Goal: Navigation & Orientation: Find specific page/section

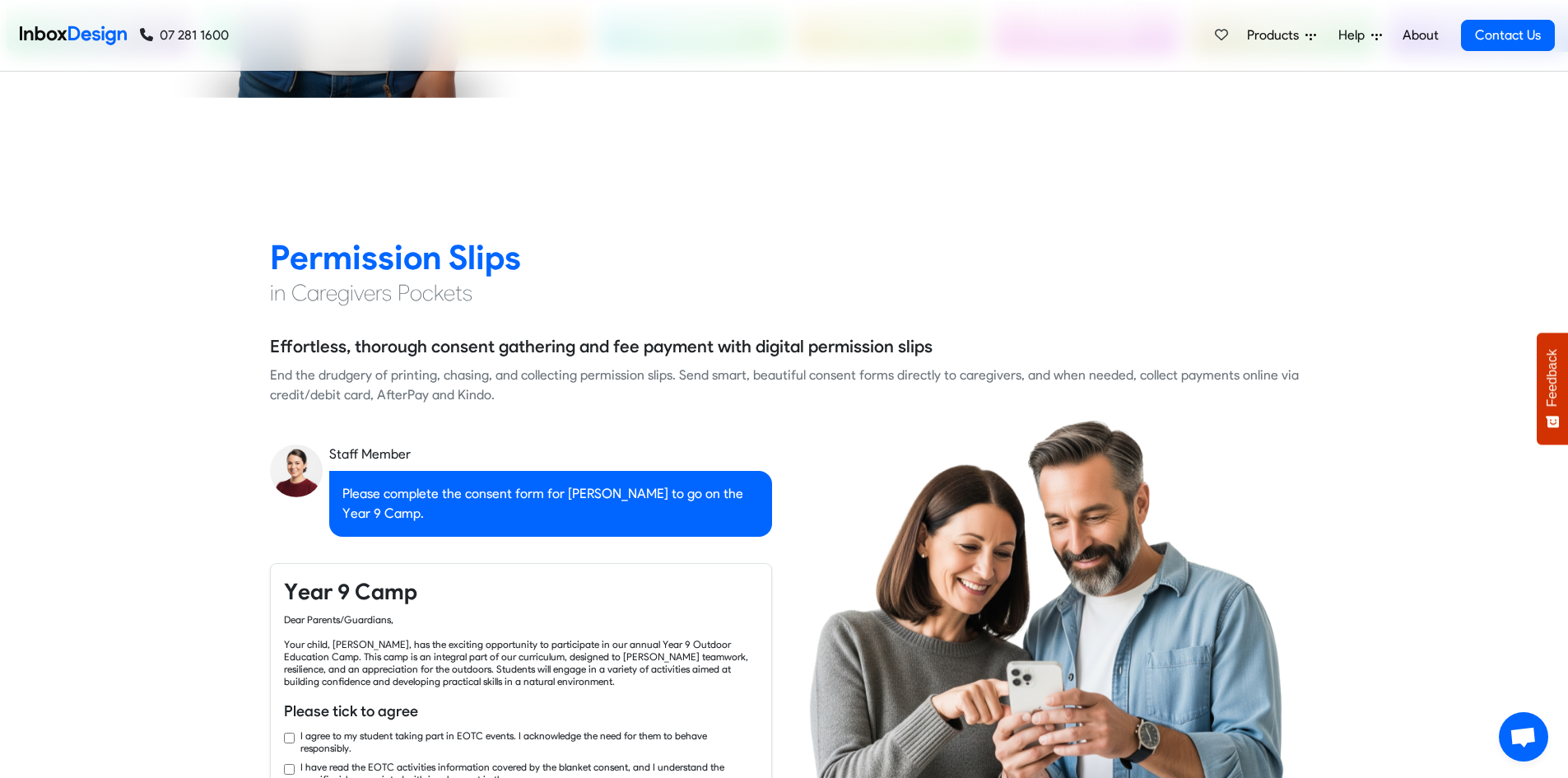
scroll to position [1399, 0]
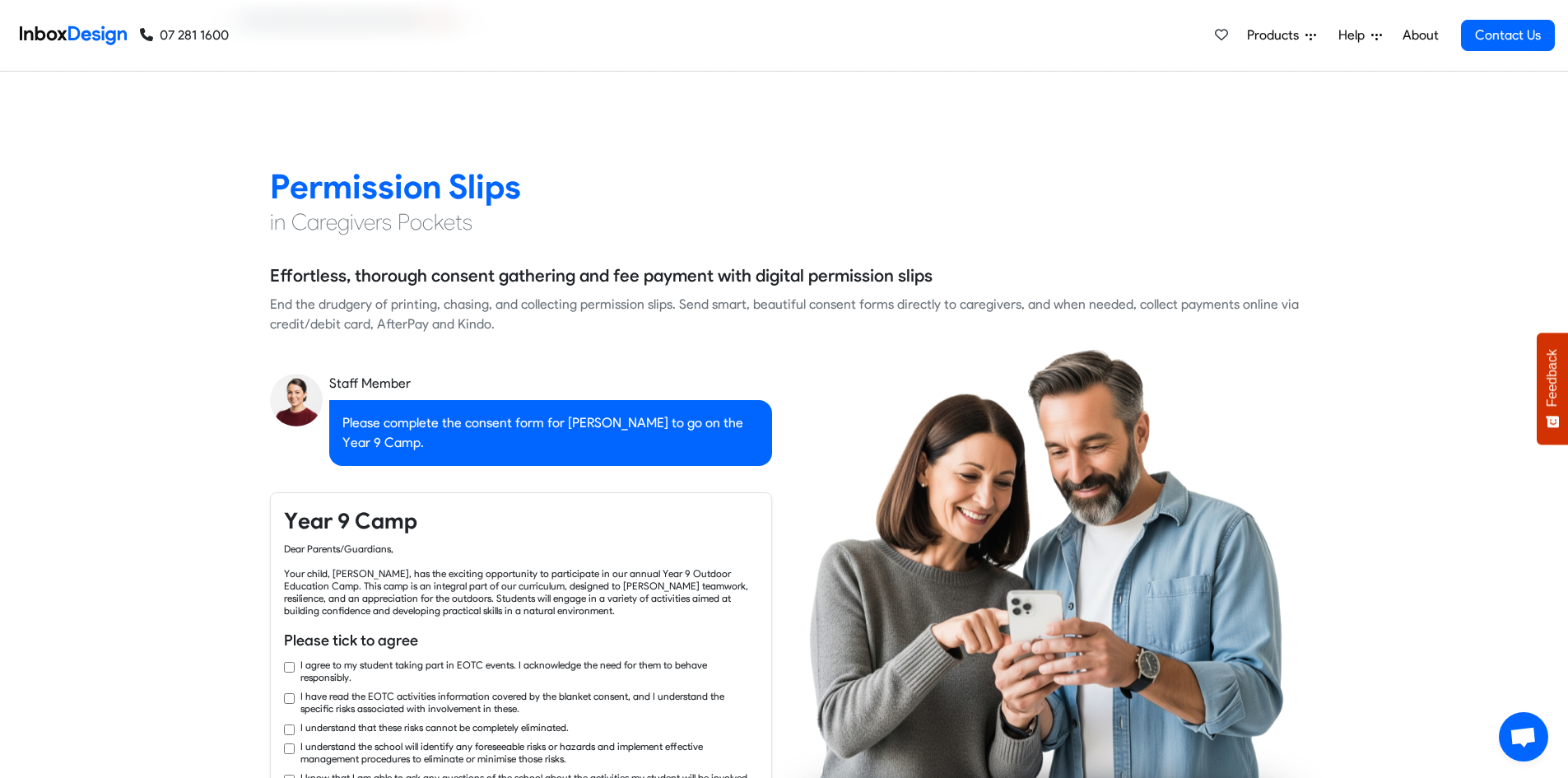
checkbox input "true"
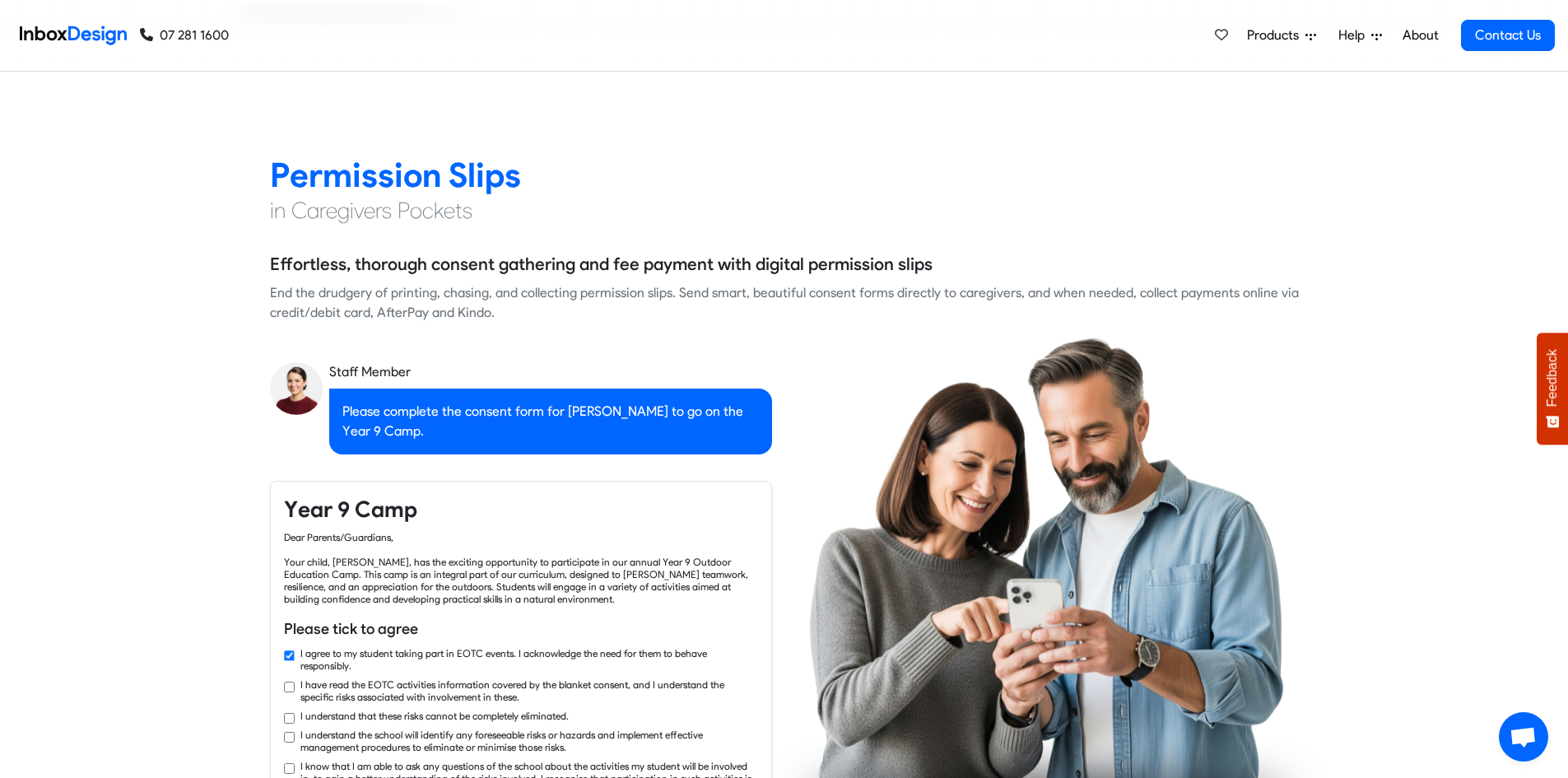
checkbox input "true"
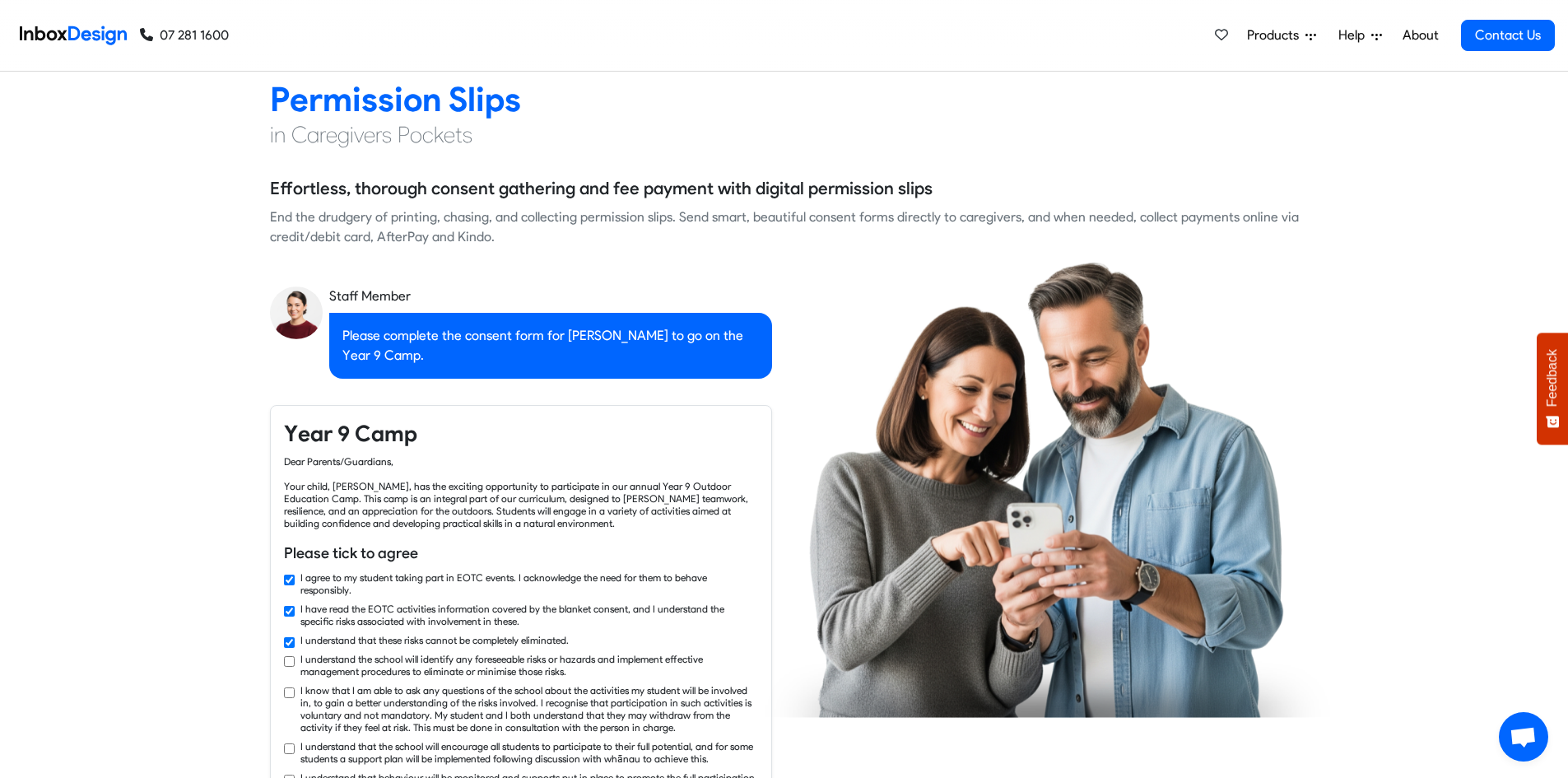
checkbox input "true"
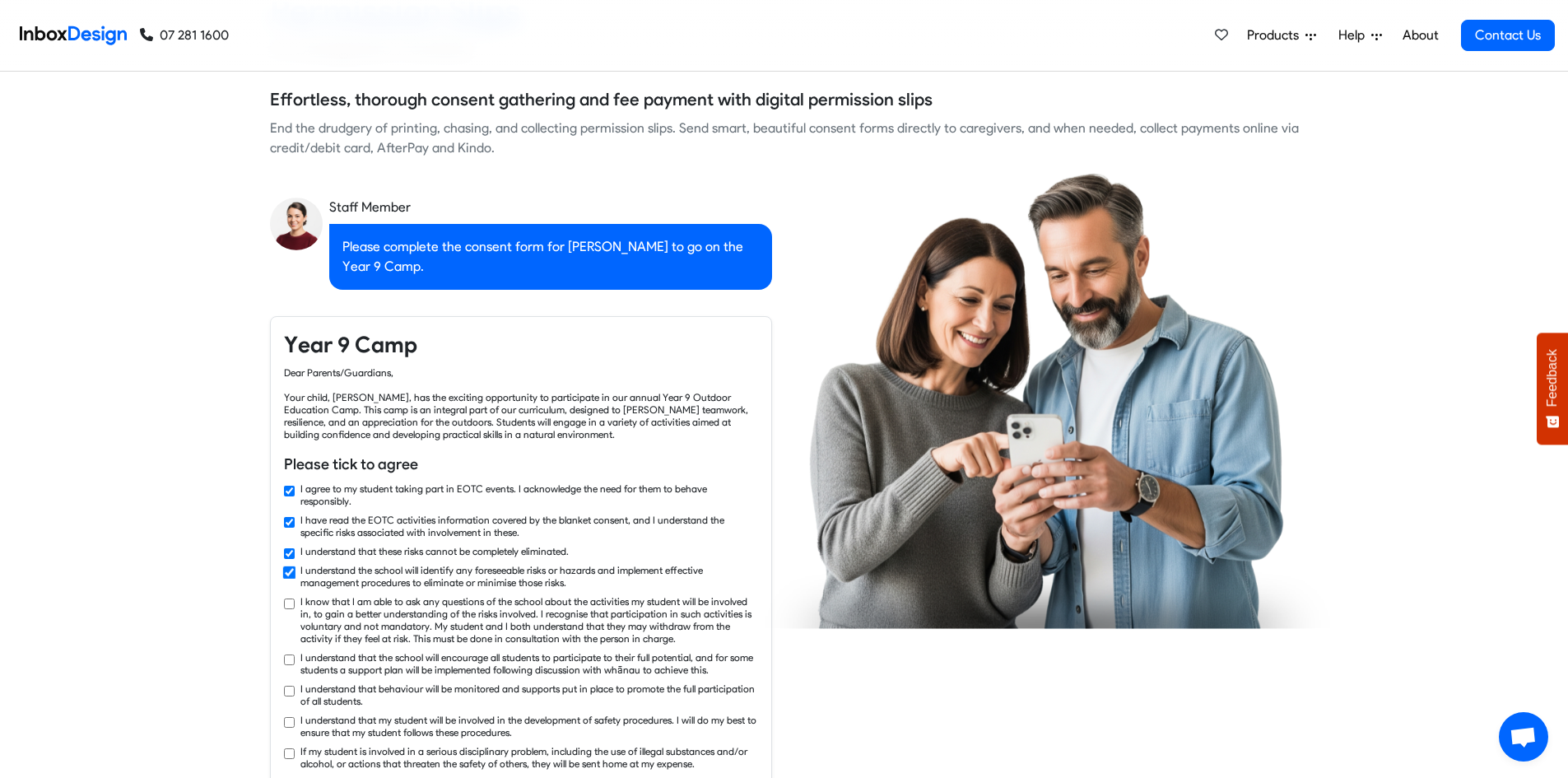
checkbox input "true"
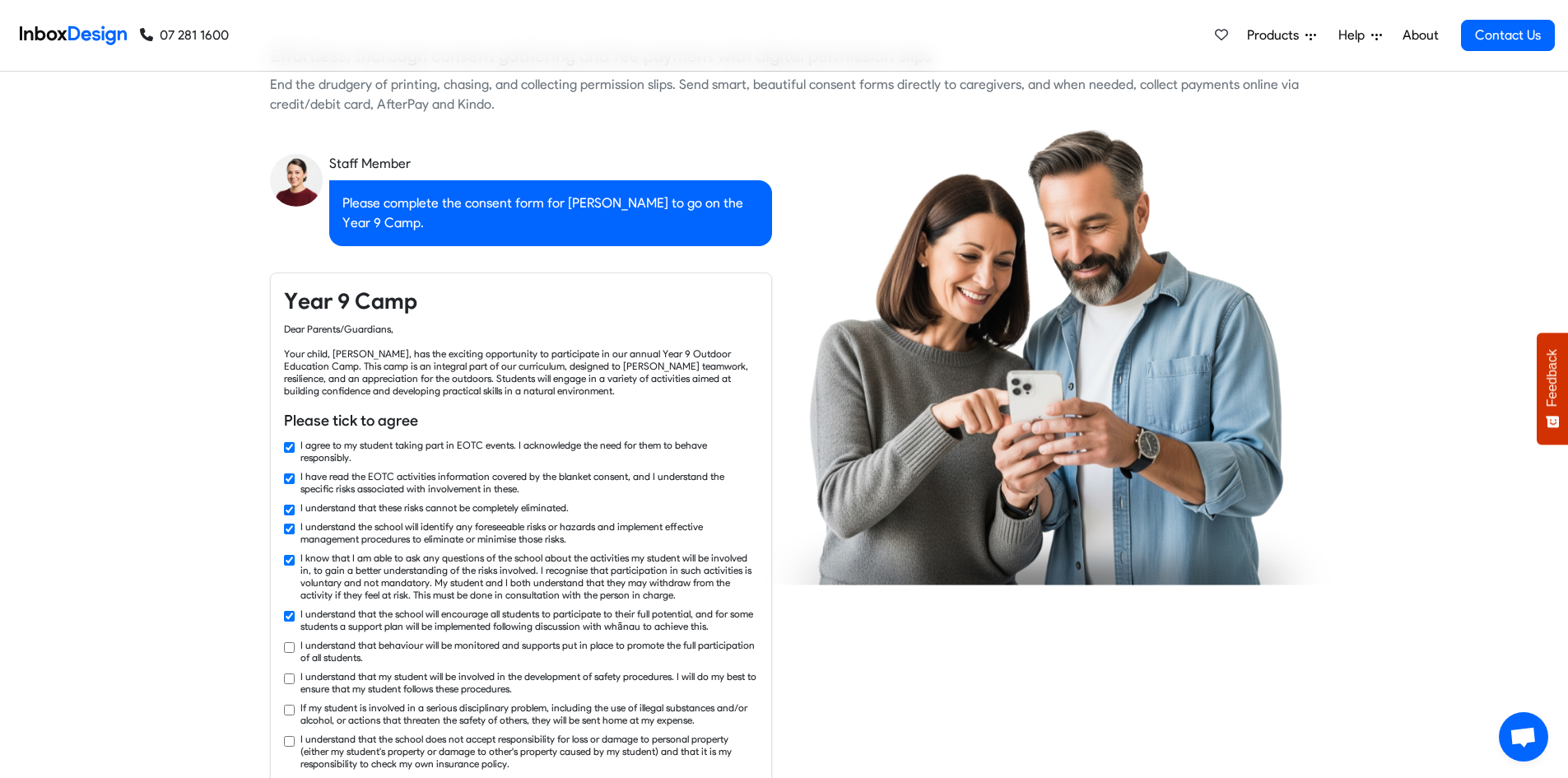
checkbox input "true"
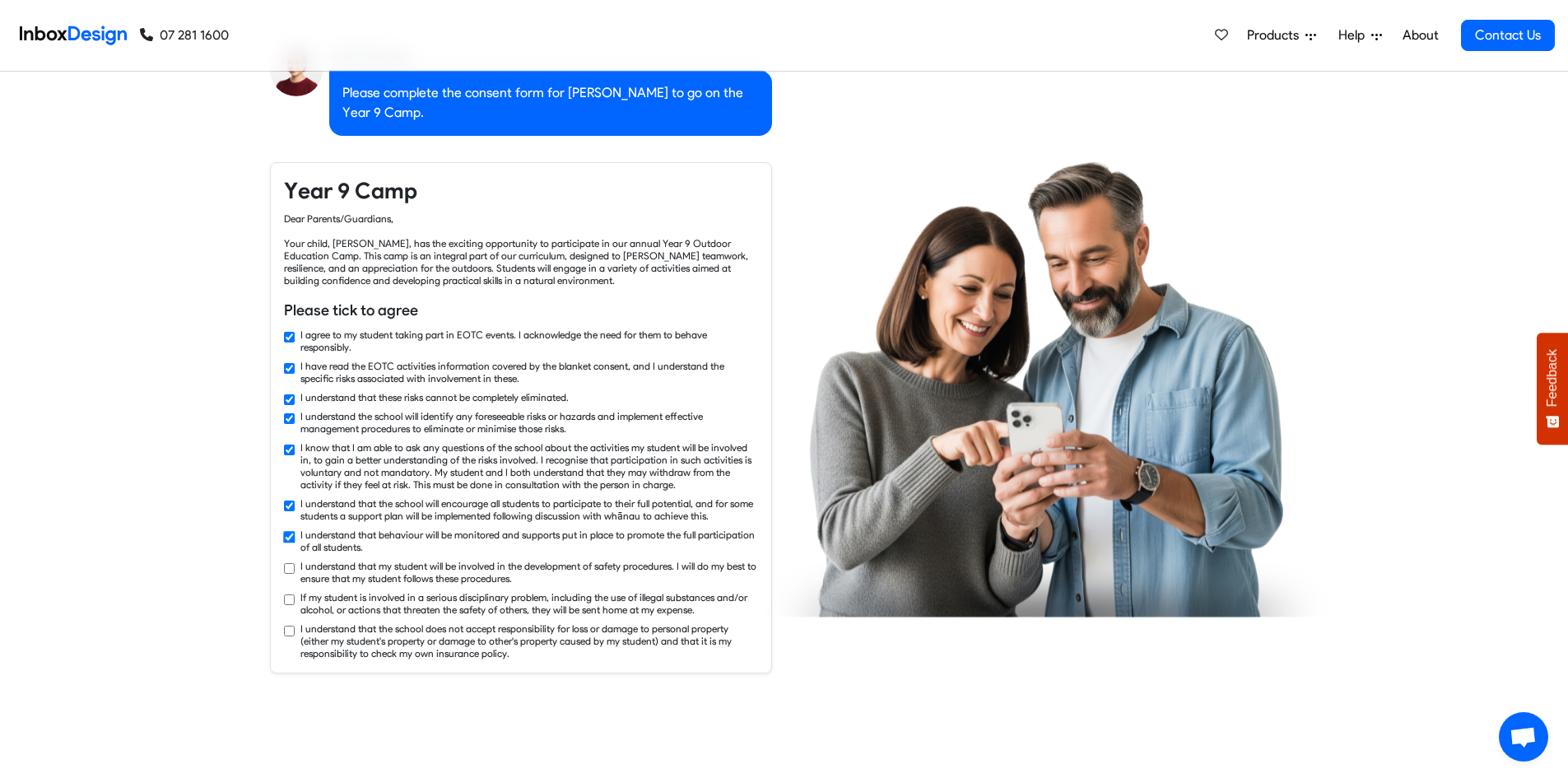
checkbox input "true"
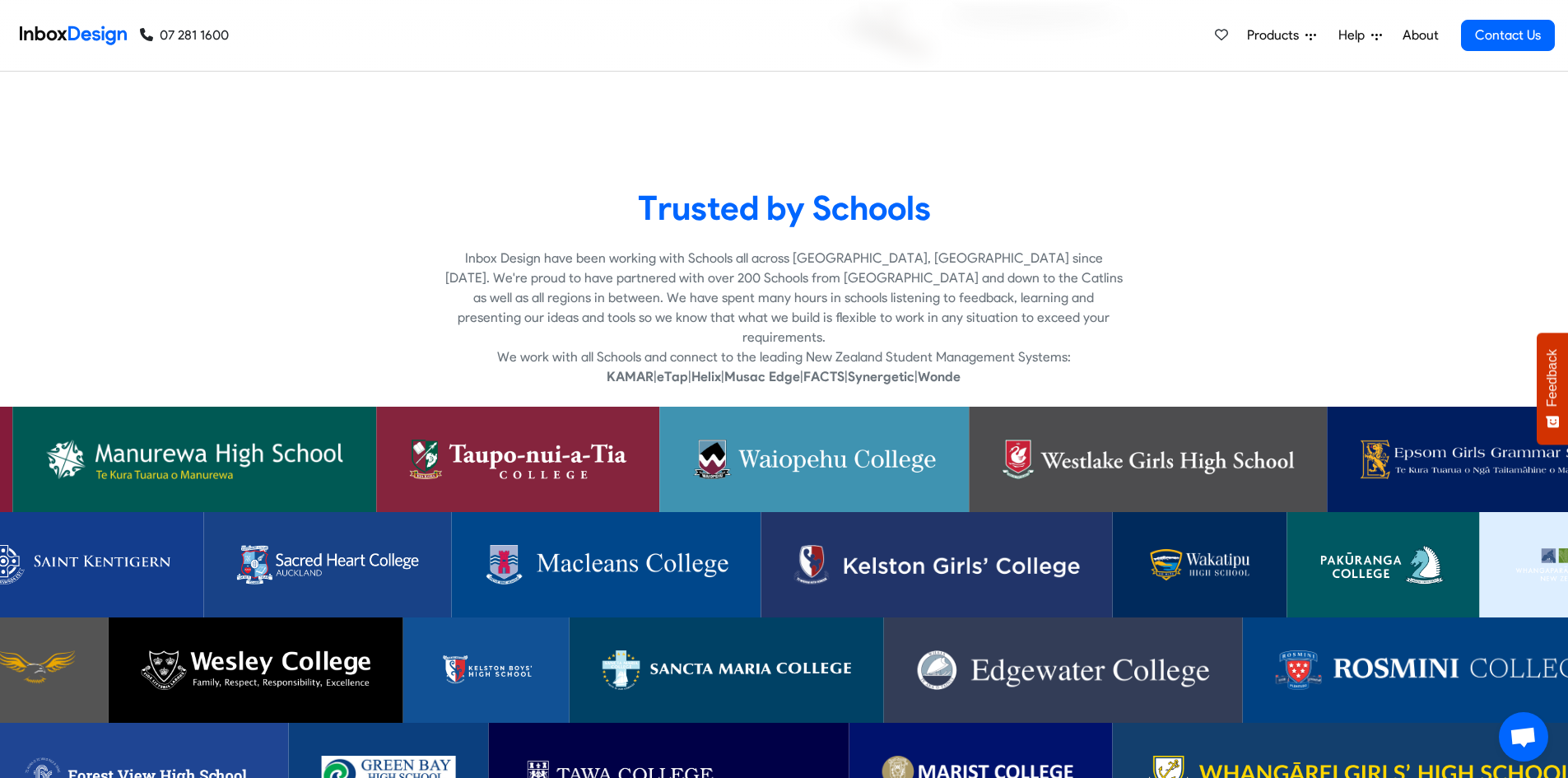
scroll to position [3292, 0]
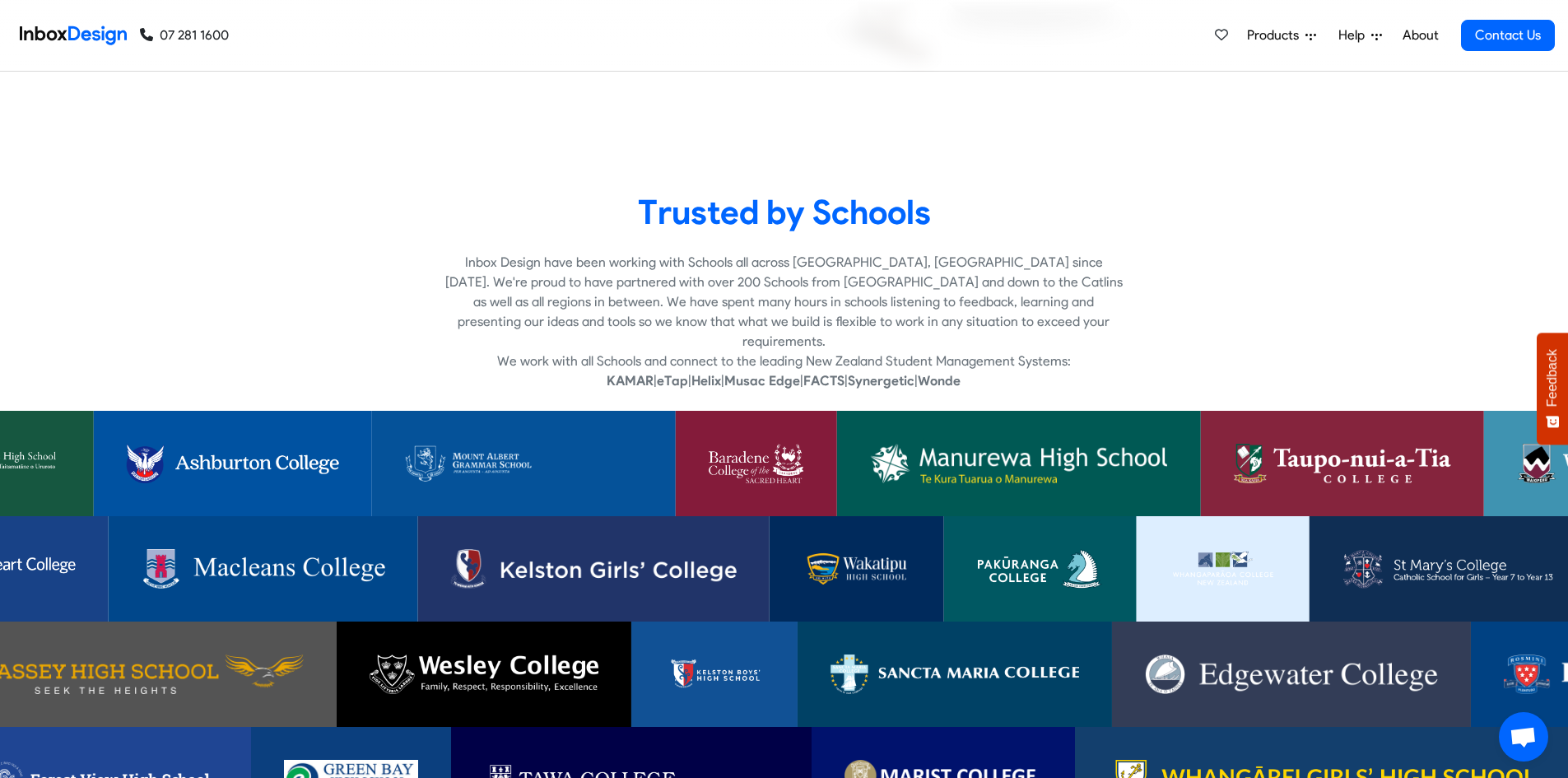
click at [764, 483] on link at bounding box center [756, 464] width 161 height 106
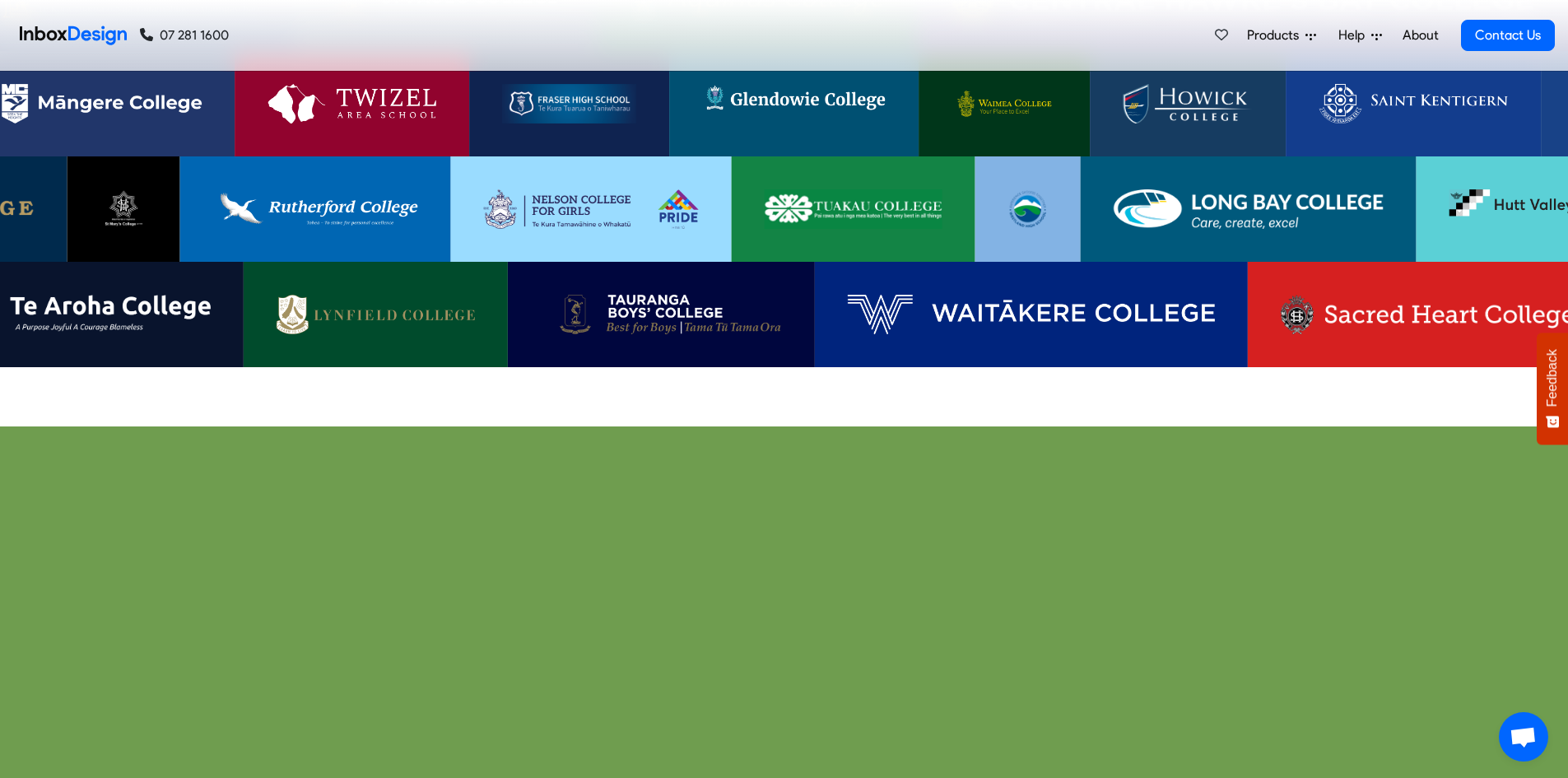
scroll to position [3786, 0]
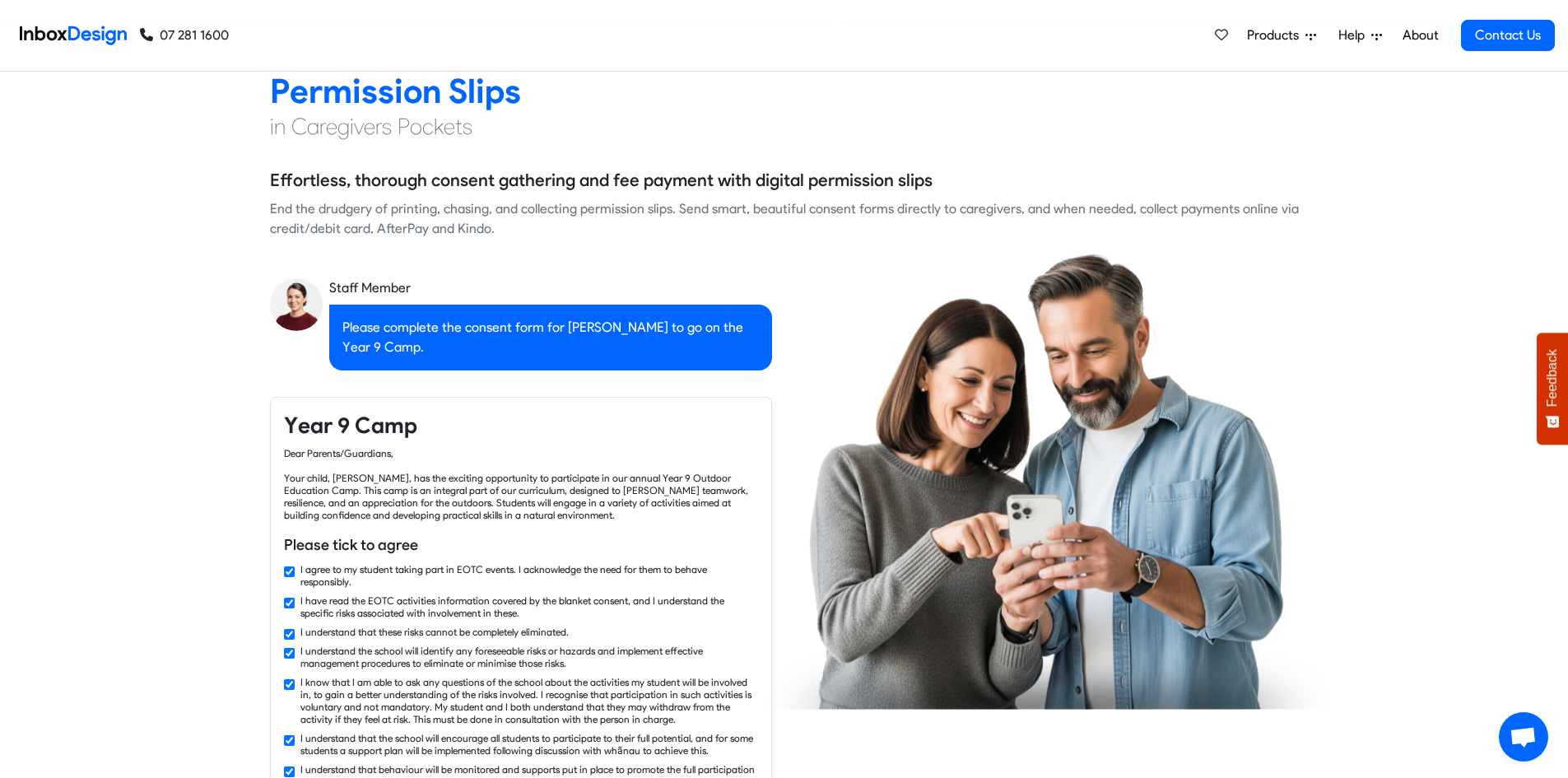
checkbox input "false"
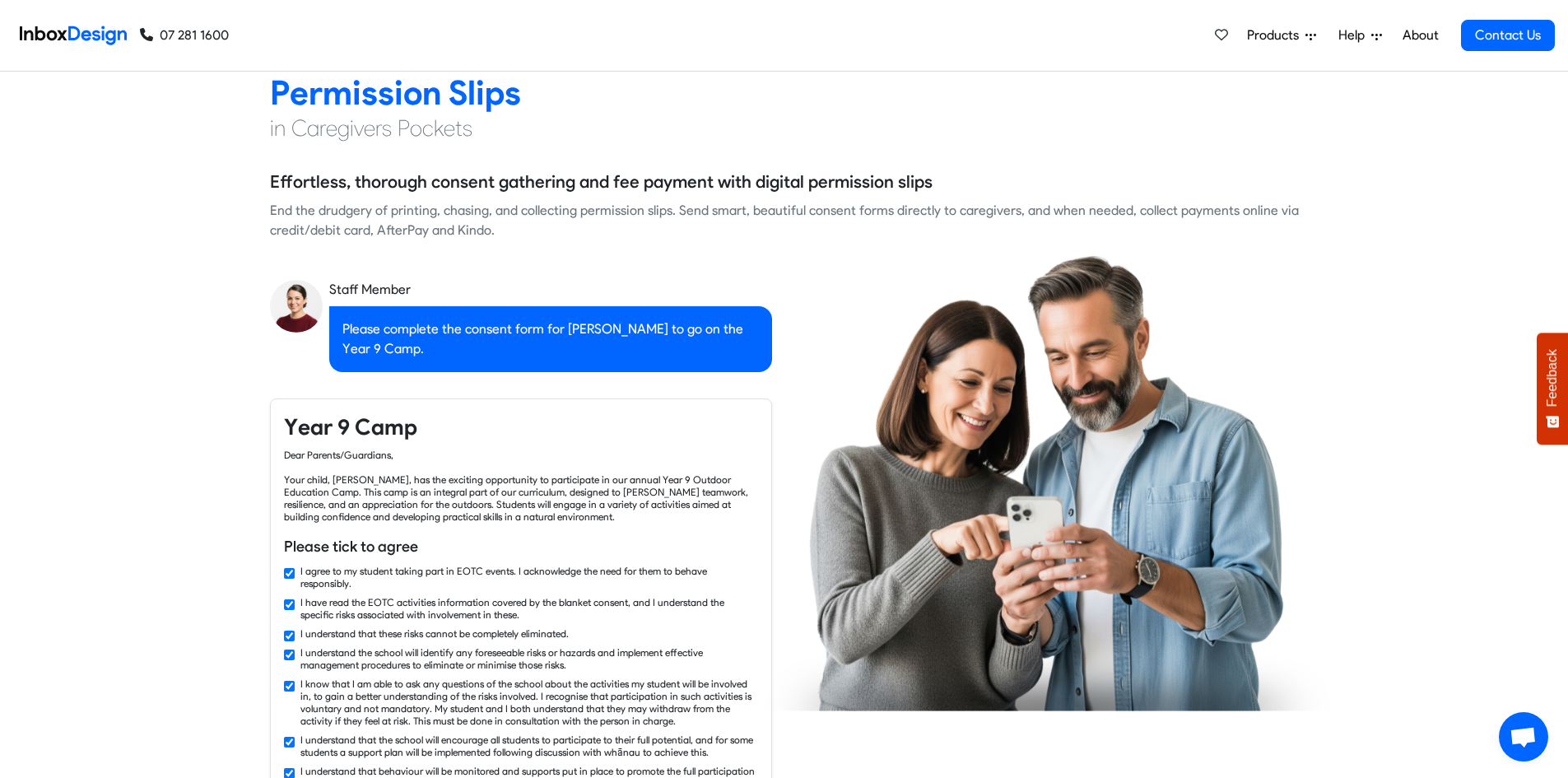
checkbox input "false"
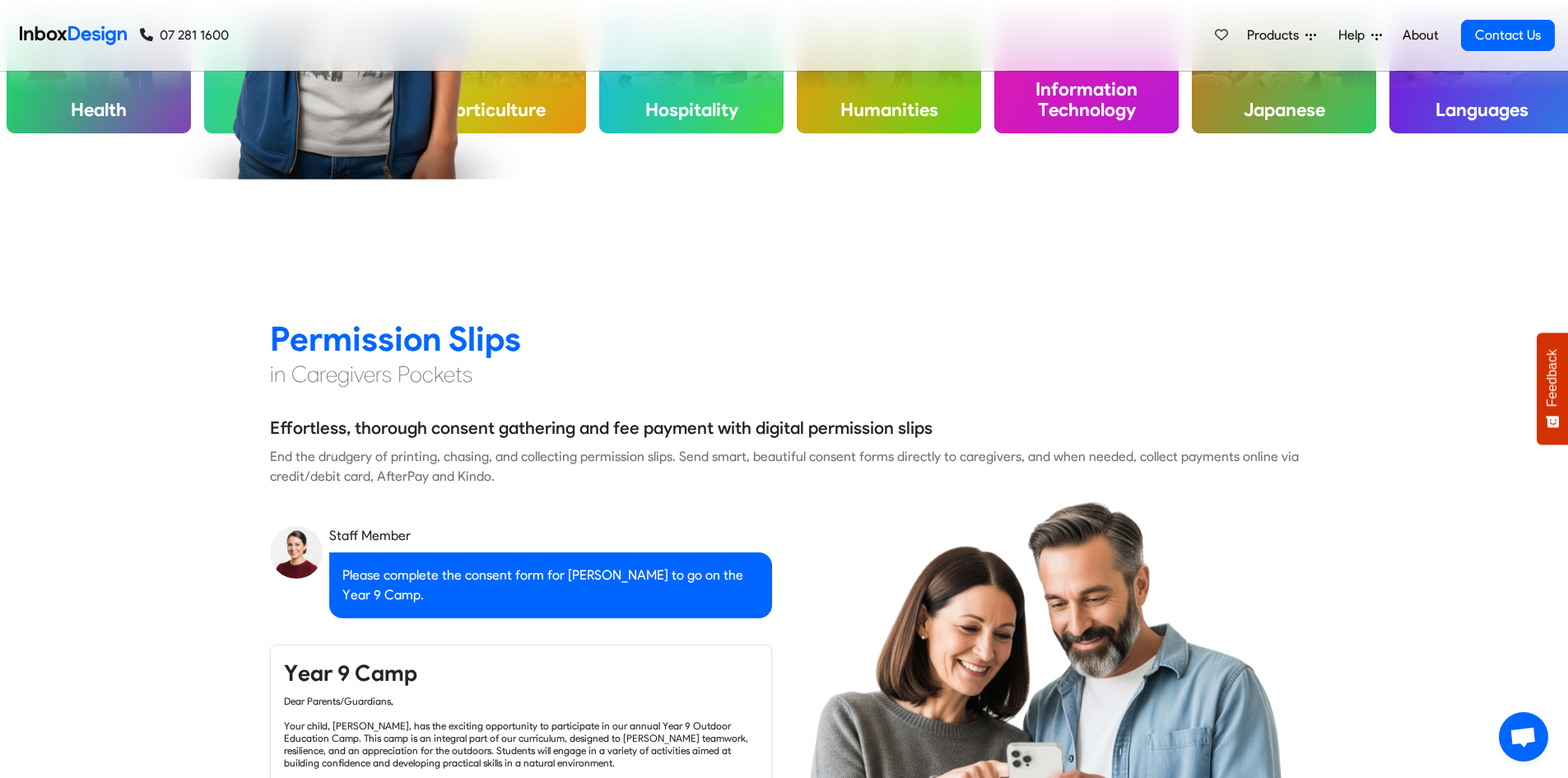
checkbox input "false"
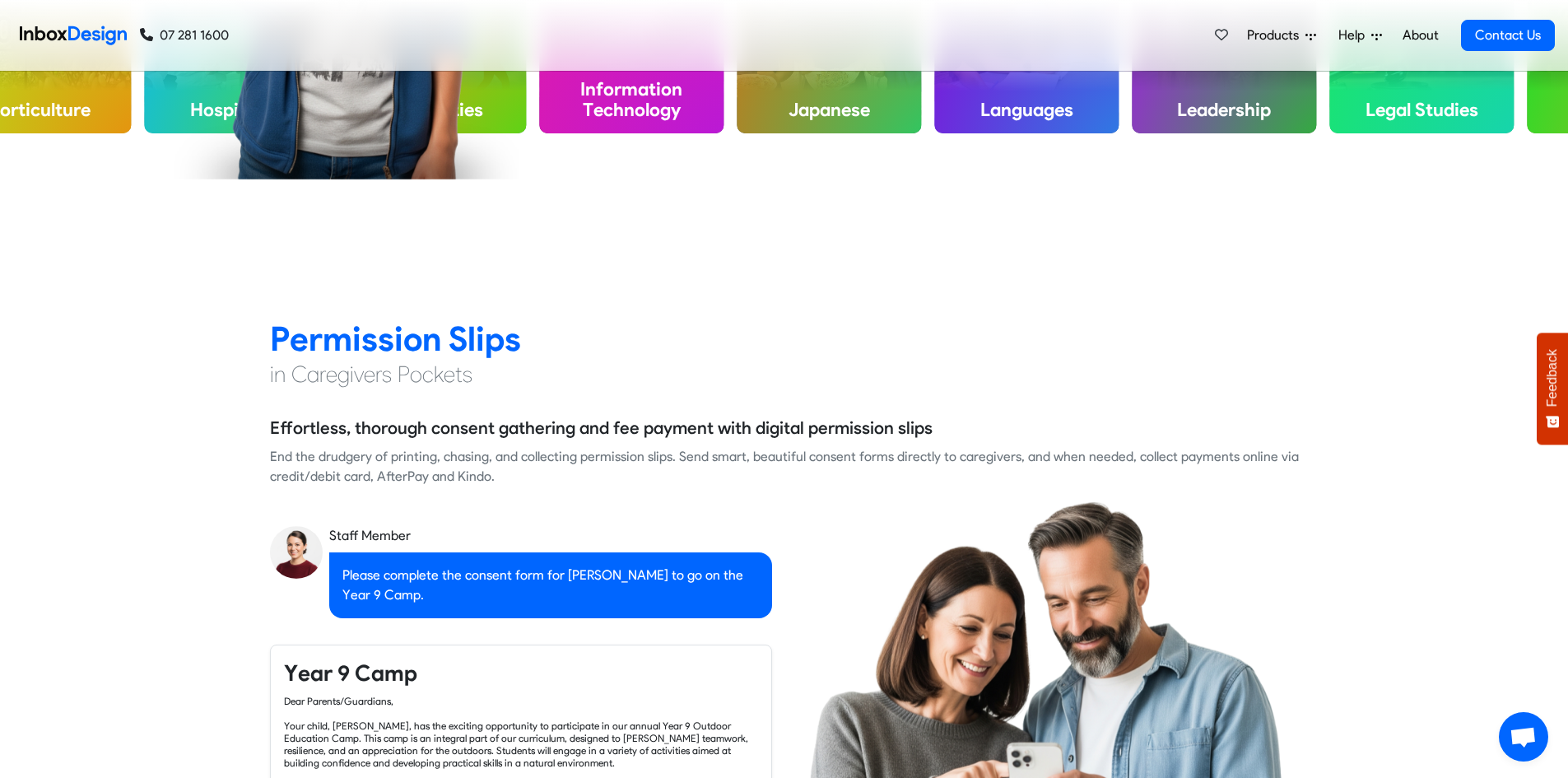
checkbox input "false"
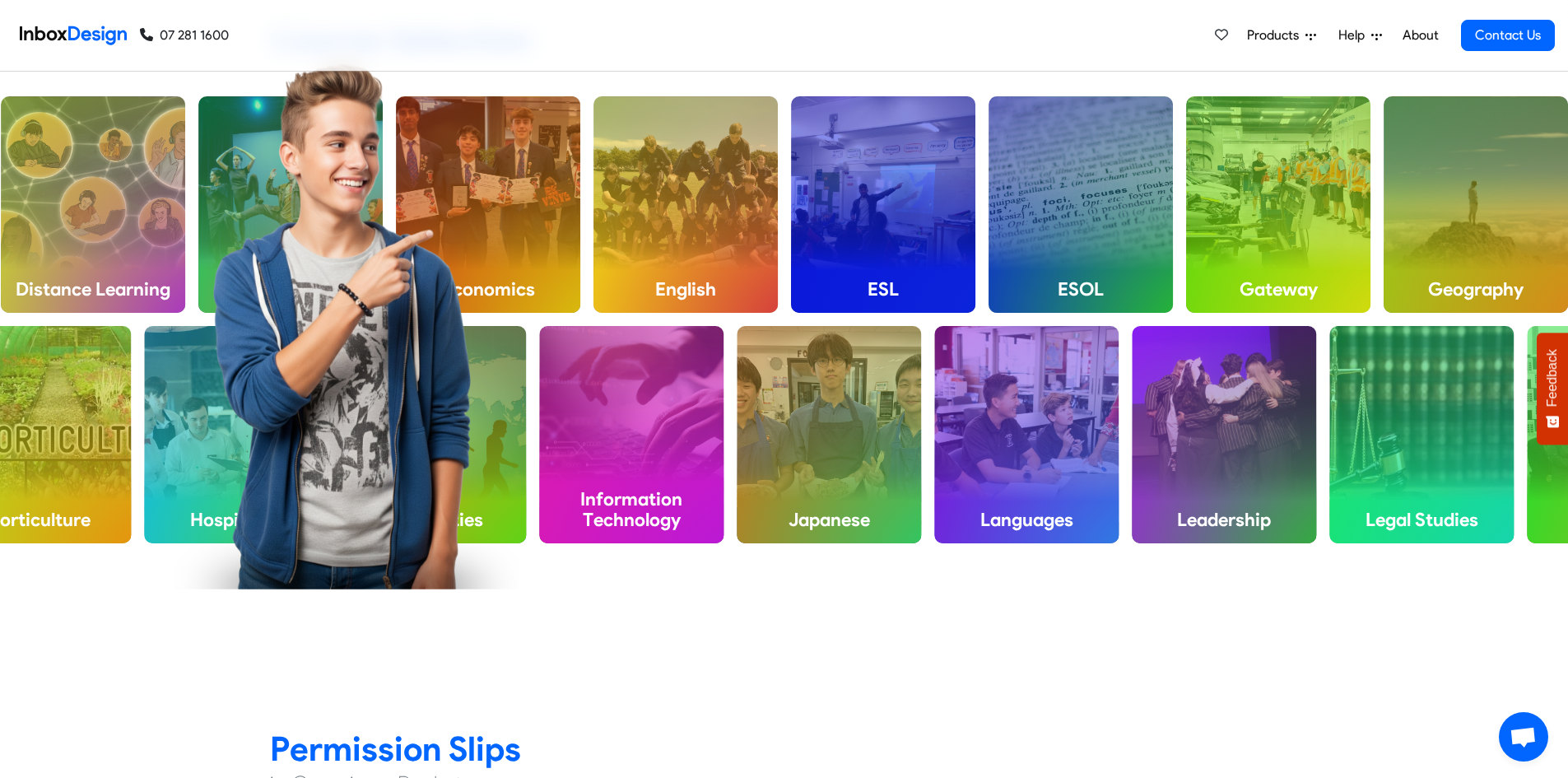
checkbox input "false"
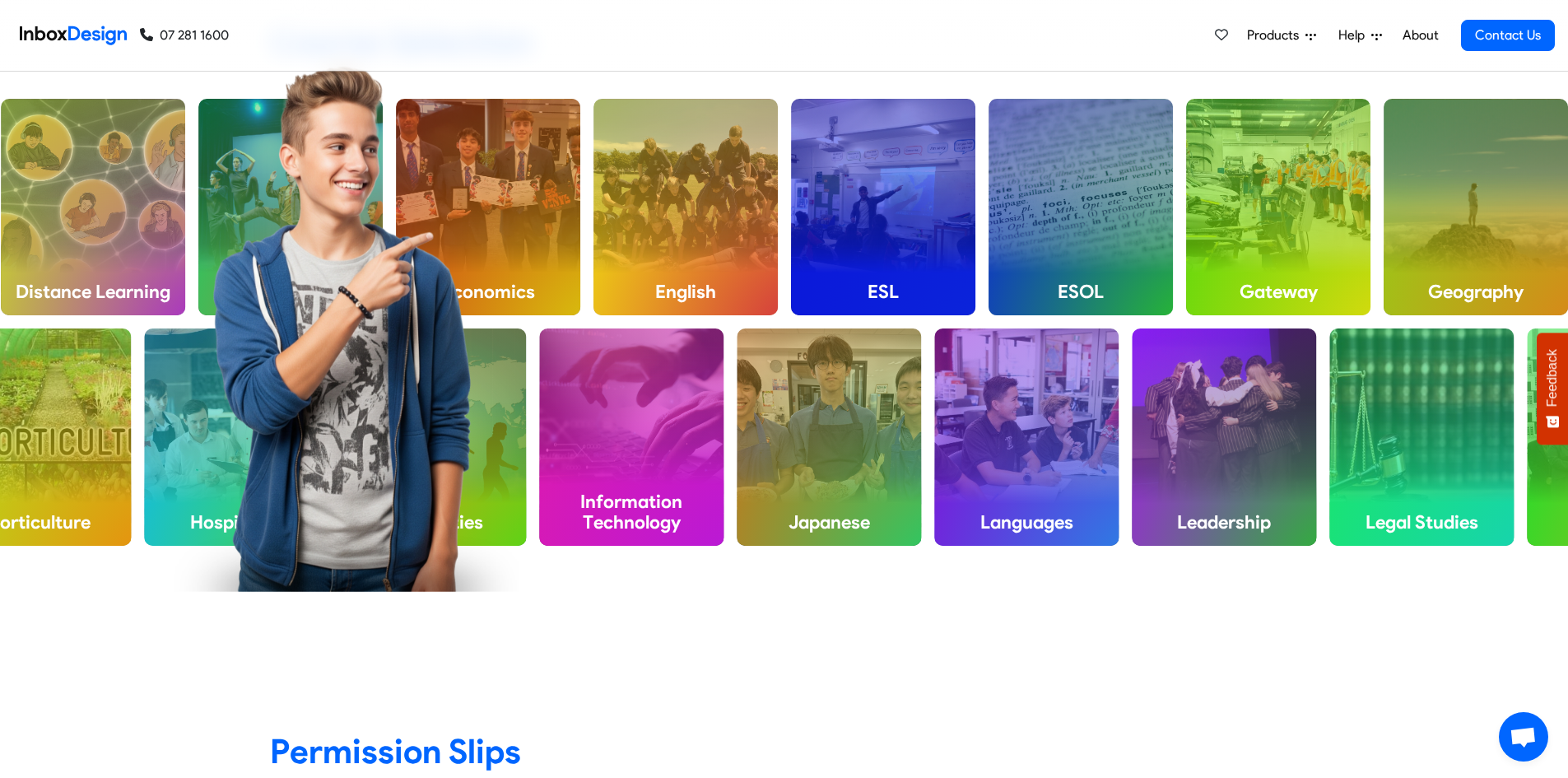
checkbox input "false"
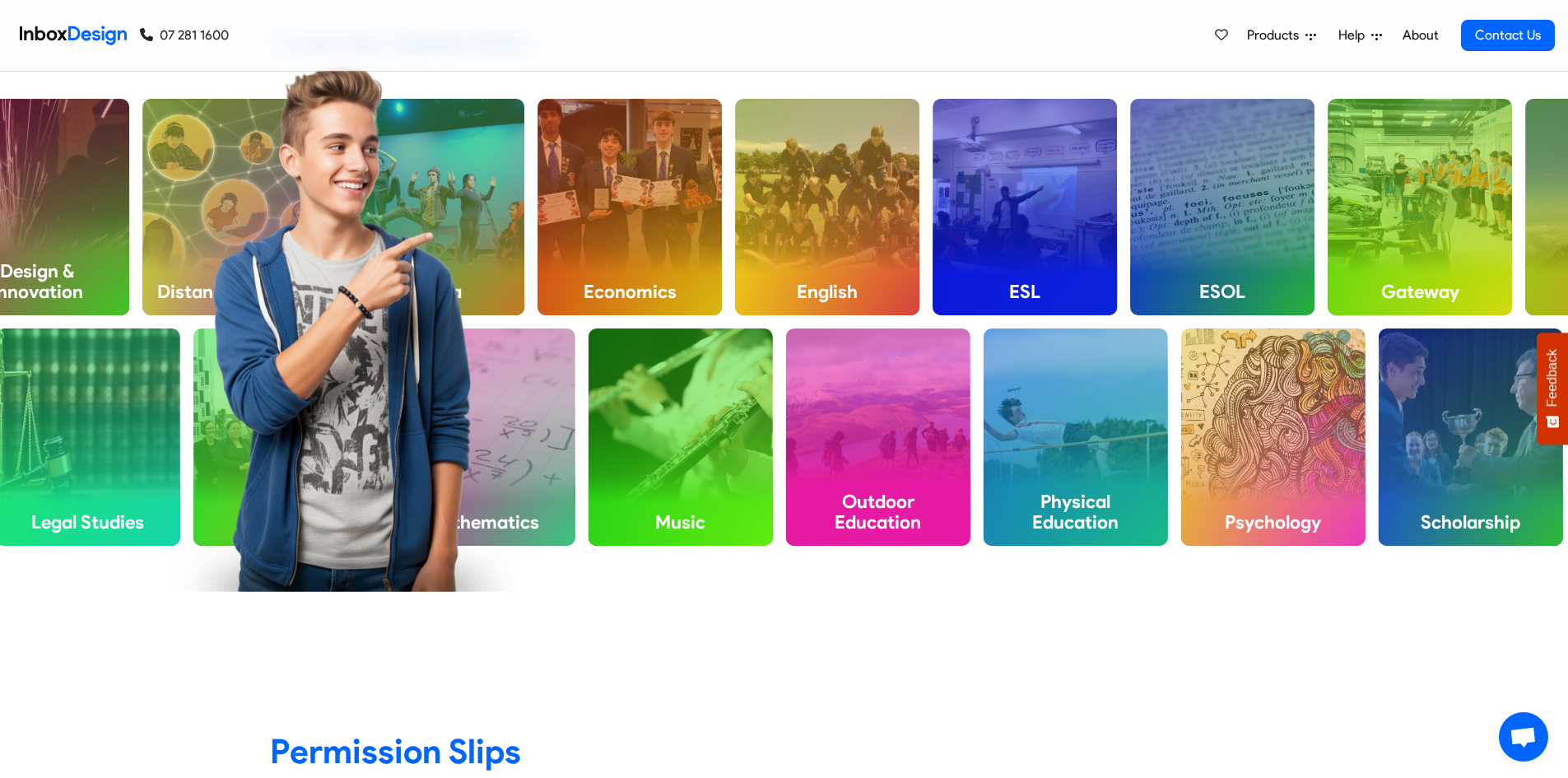
checkbox input "false"
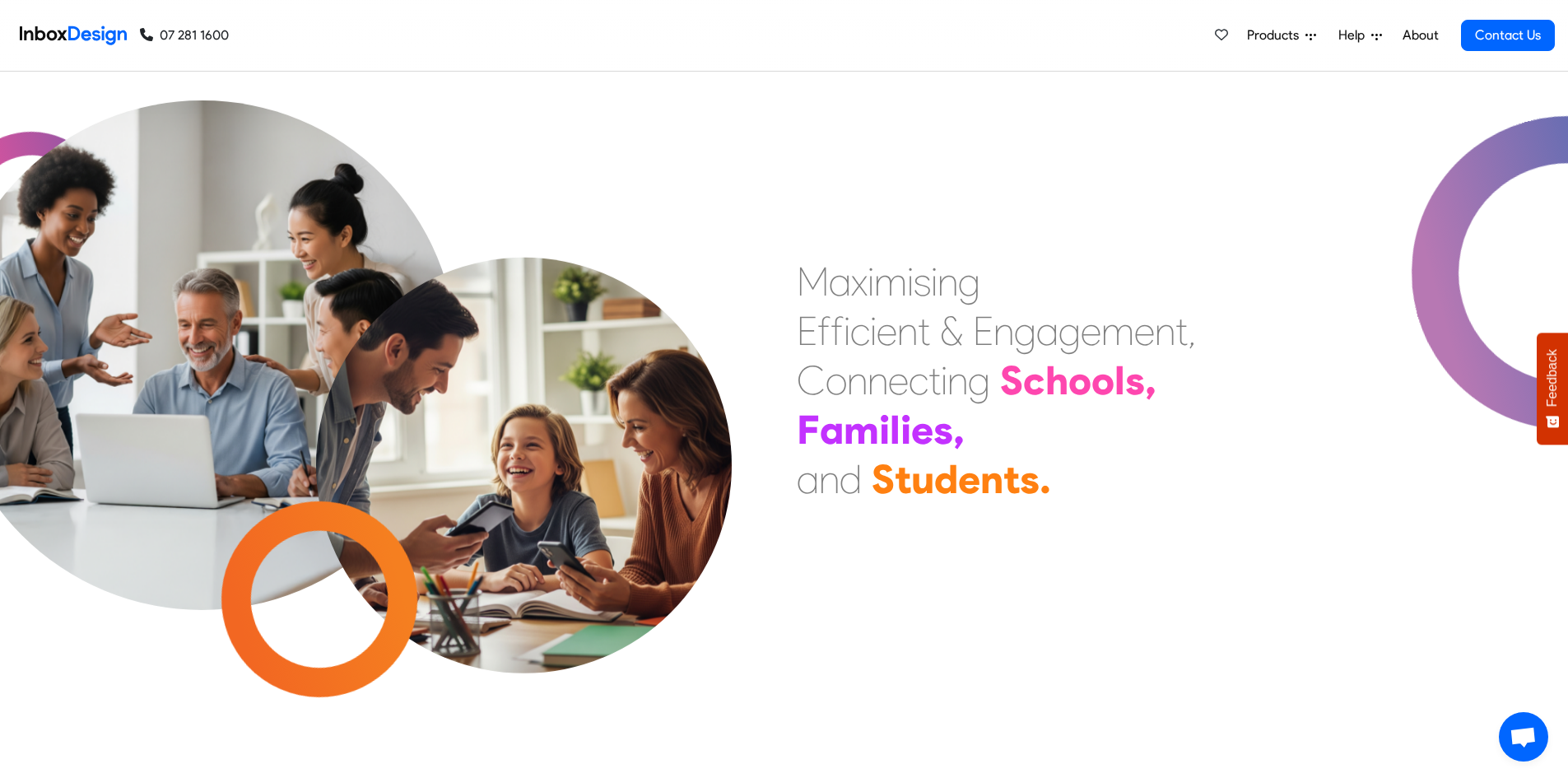
scroll to position [0, 0]
